Goal: Book appointment/travel/reservation

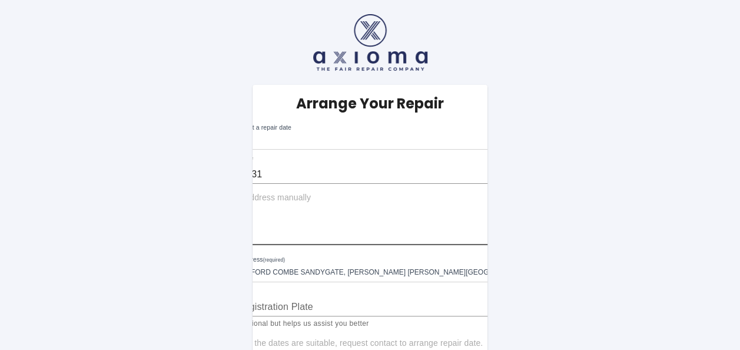
drag, startPoint x: 308, startPoint y: 243, endPoint x: 213, endPoint y: 242, distance: 95.4
drag, startPoint x: 130, startPoint y: 230, endPoint x: 137, endPoint y: 231, distance: 7.1
click at [401, 34] on img at bounding box center [370, 42] width 114 height 57
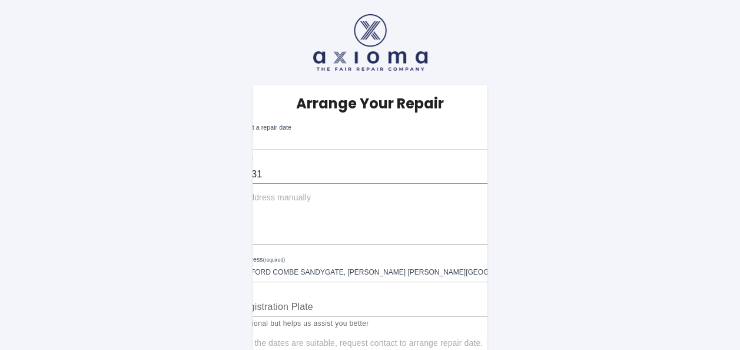
click at [362, 30] on img at bounding box center [370, 42] width 114 height 57
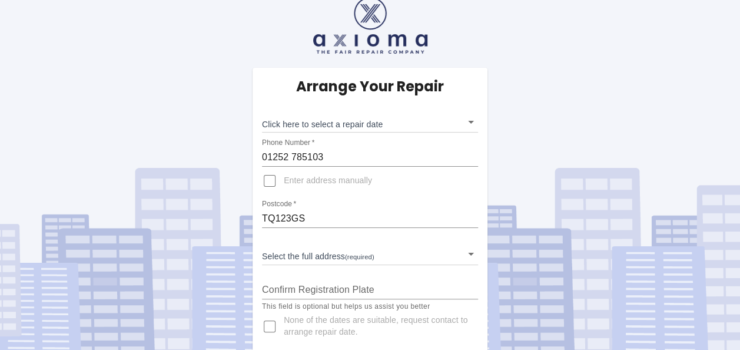
scroll to position [26, 0]
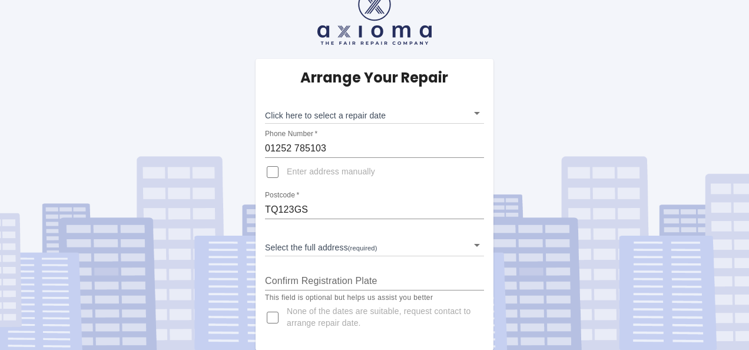
click at [383, 111] on body "Arrange Your Repair Click here to select a repair date ​ Phone Number   * [PHON…" at bounding box center [374, 162] width 749 height 376
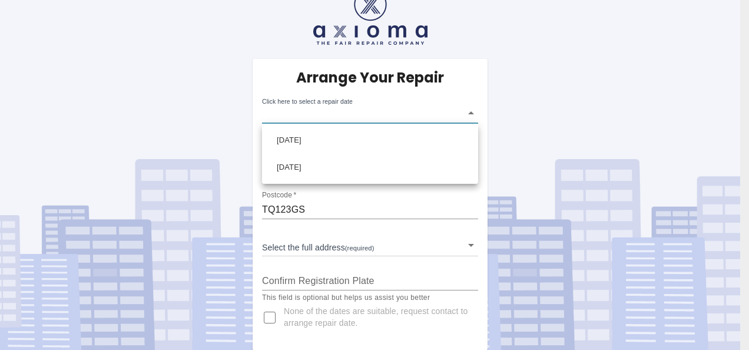
click at [352, 49] on div at bounding box center [374, 175] width 749 height 350
